Goal: Register for event/course

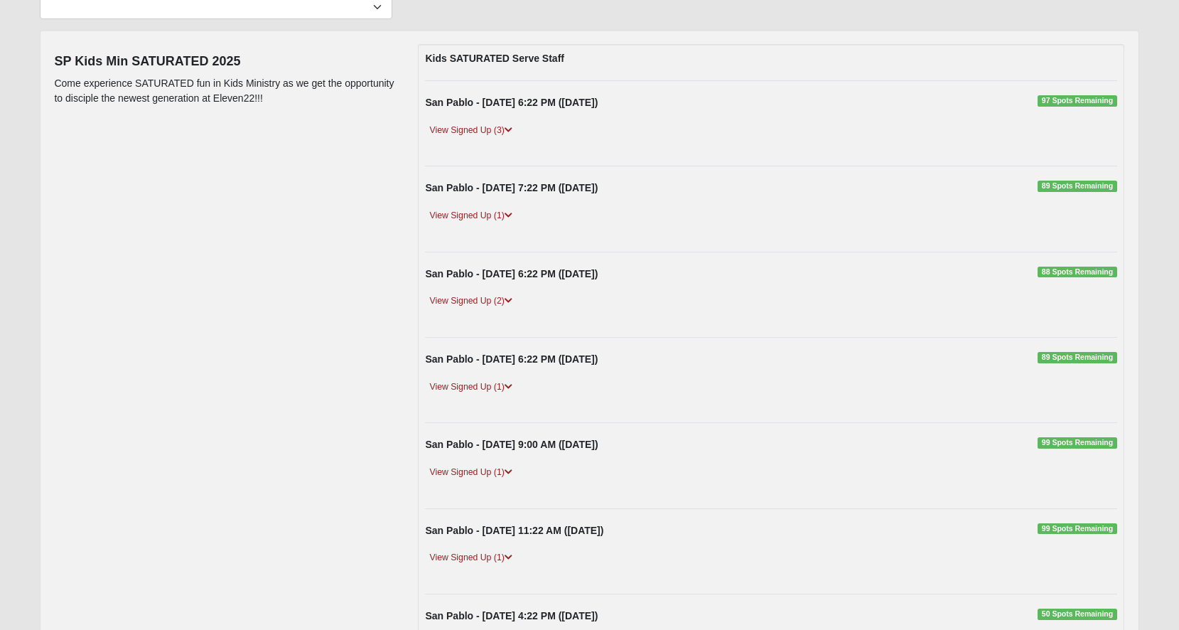
scroll to position [139, 0]
click at [505, 212] on link "View Signed Up (1)" at bounding box center [470, 214] width 91 height 15
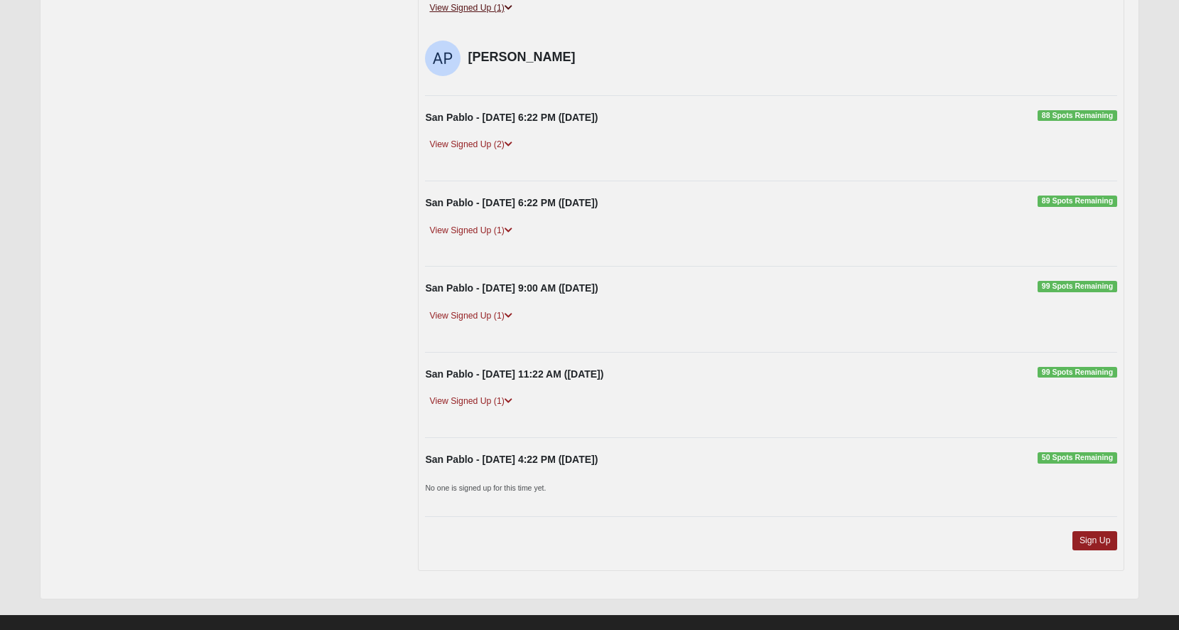
scroll to position [367, 0]
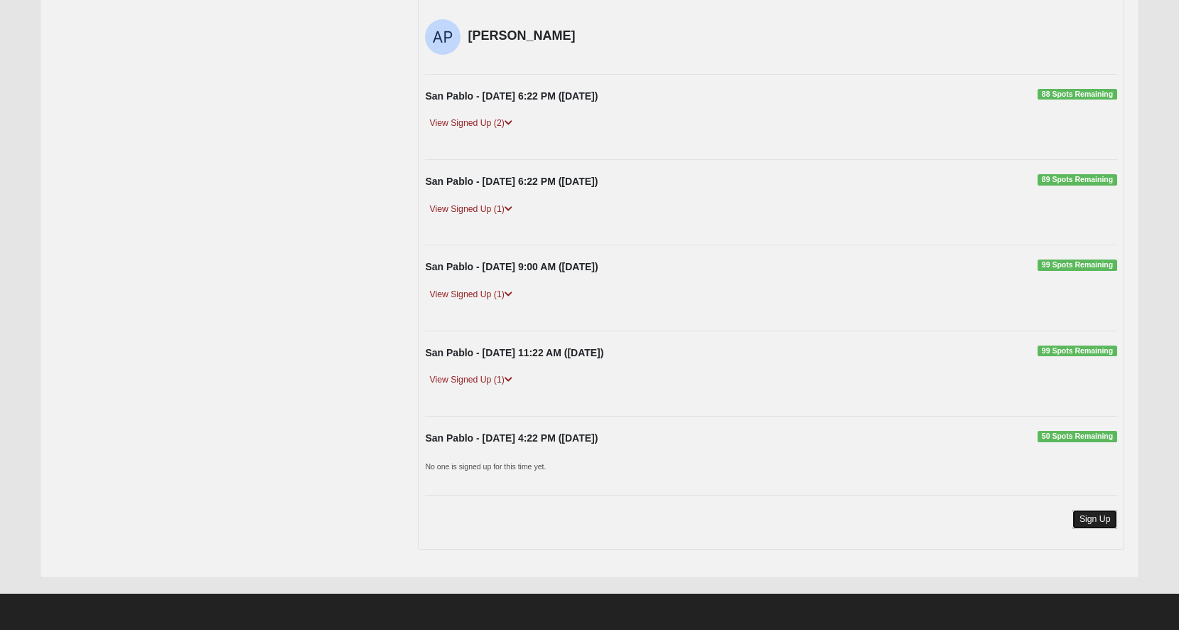
click at [1108, 520] on link "Sign Up" at bounding box center [1094, 518] width 45 height 19
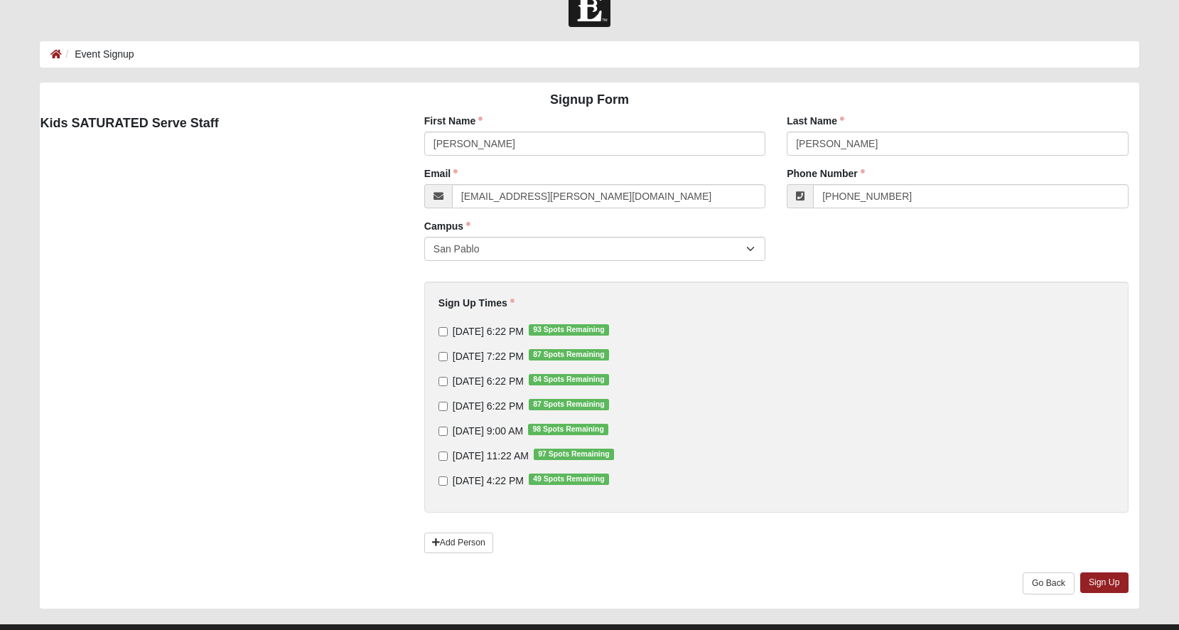
scroll to position [63, 0]
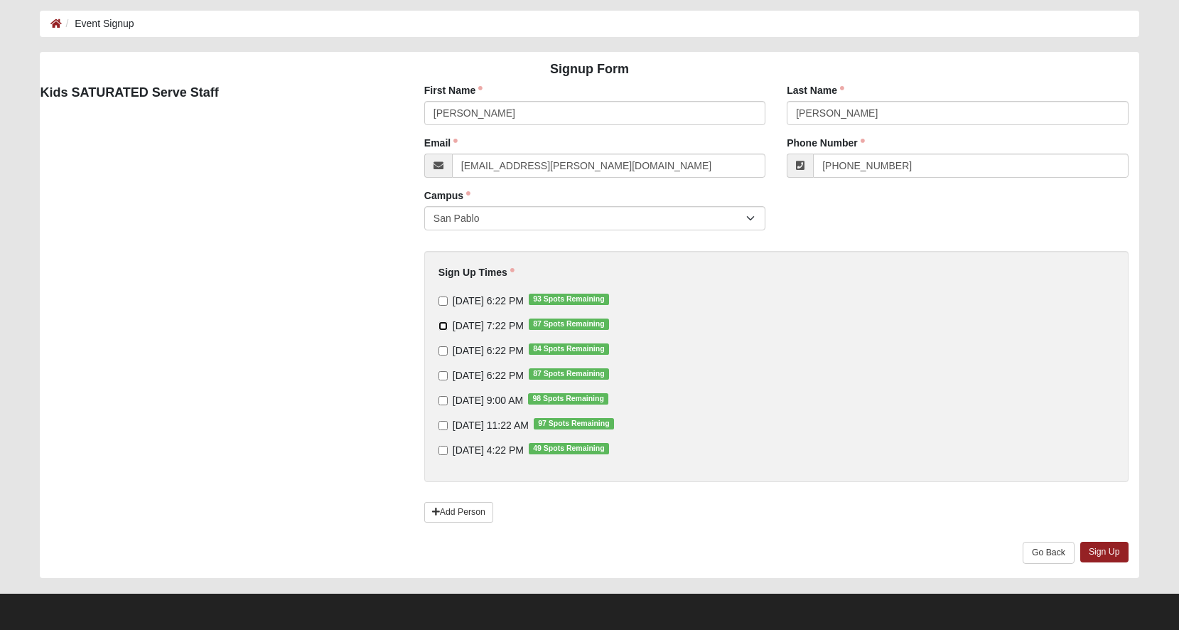
click at [441, 325] on input "9/11/2025 7:22 PM 87 Spots Remaining" at bounding box center [442, 325] width 9 height 9
checkbox input "true"
click at [443, 352] on input "9/12/2025 6:22 PM 84 Spots Remaining" at bounding box center [442, 350] width 9 height 9
checkbox input "true"
click at [443, 372] on input "9/13/2025 6:22 PM 87 Spots Remaining" at bounding box center [442, 375] width 9 height 9
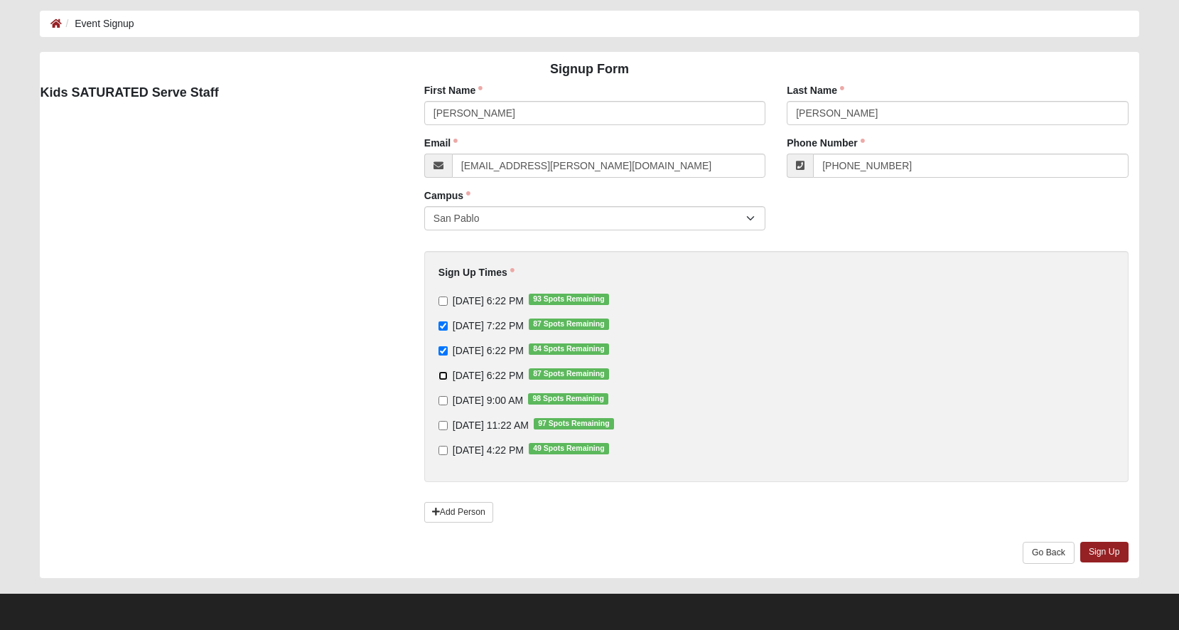
checkbox input "true"
click at [443, 401] on input "9/14/2025 9:00 AM 98 Spots Remaining" at bounding box center [442, 400] width 9 height 9
checkbox input "true"
click at [443, 423] on input "9/14/2025 11:22 AM 97 Spots Remaining" at bounding box center [442, 425] width 9 height 9
checkbox input "true"
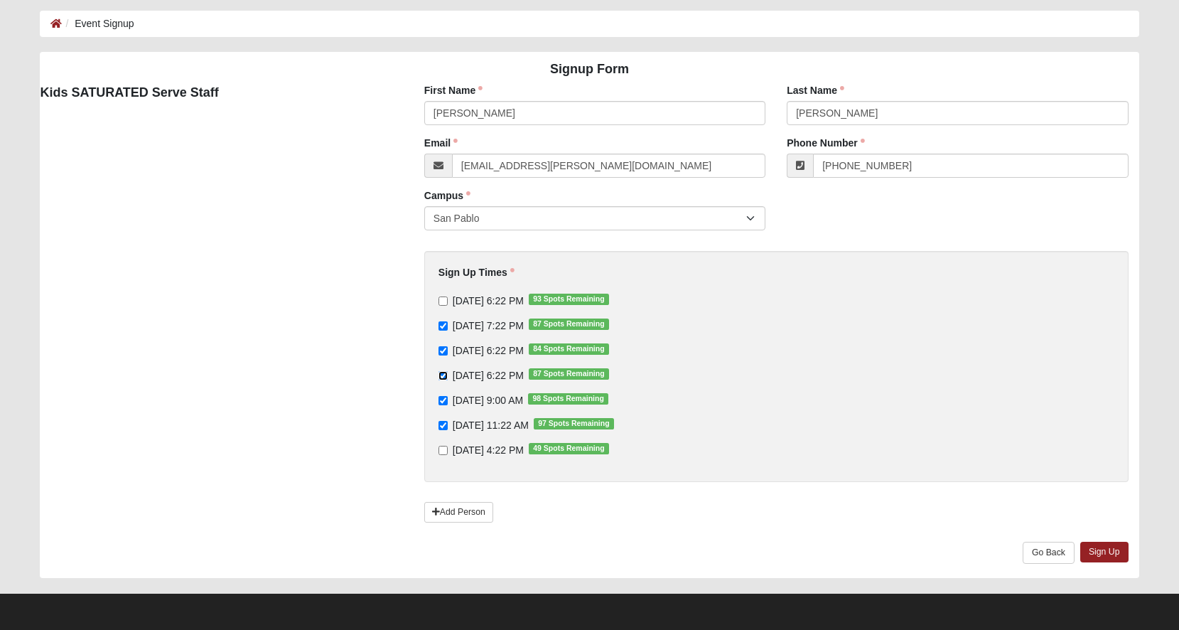
click at [443, 374] on input "9/13/2025 6:22 PM 87 Spots Remaining" at bounding box center [442, 375] width 9 height 9
checkbox input "false"
click at [443, 347] on input "9/12/2025 6:22 PM 84 Spots Remaining" at bounding box center [442, 350] width 9 height 9
checkbox input "false"
click at [442, 379] on input "9/13/2025 6:22 PM 87 Spots Remaining" at bounding box center [442, 375] width 9 height 9
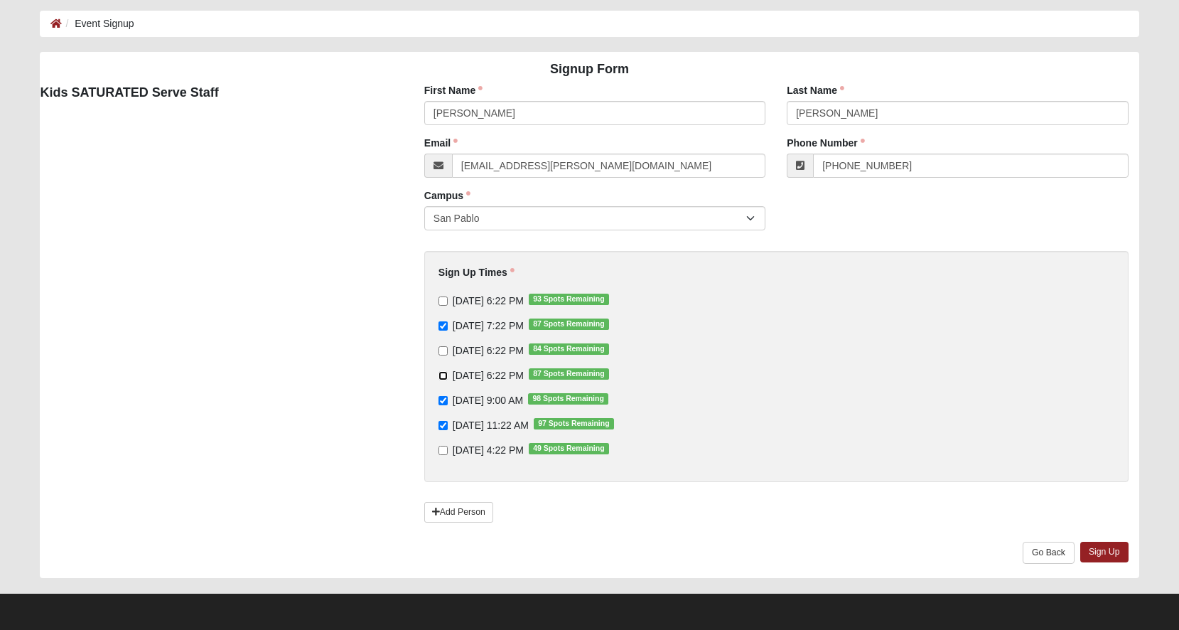
checkbox input "true"
